Goal: Go to known website: Access a specific website the user already knows

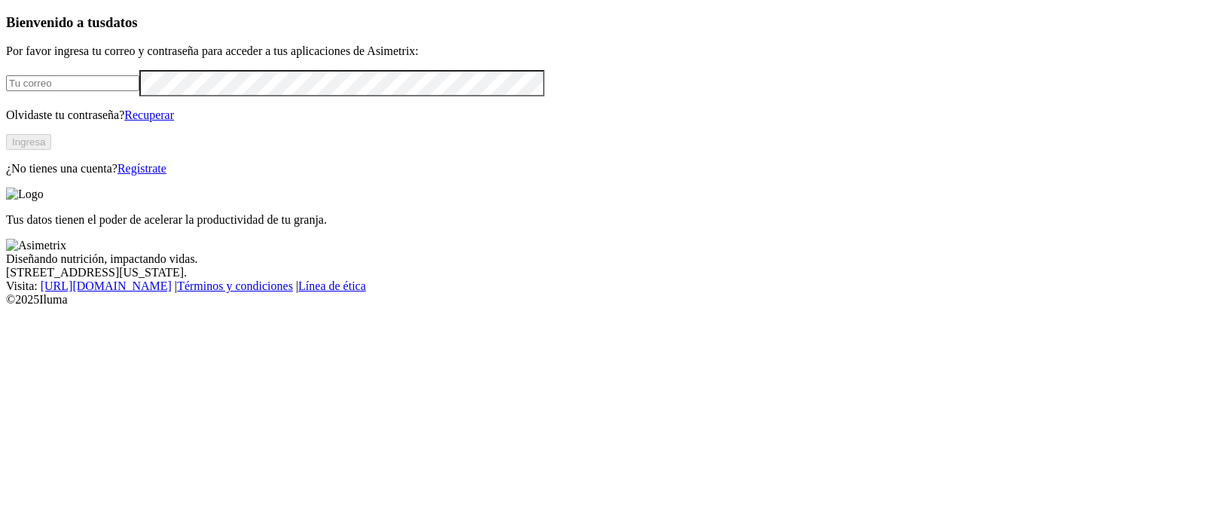
type input "[PERSON_NAME][EMAIL_ADDRESS][PERSON_NAME][DOMAIN_NAME]"
click at [51, 150] on button "Ingresa" at bounding box center [28, 142] width 45 height 16
